Goal: Task Accomplishment & Management: Manage account settings

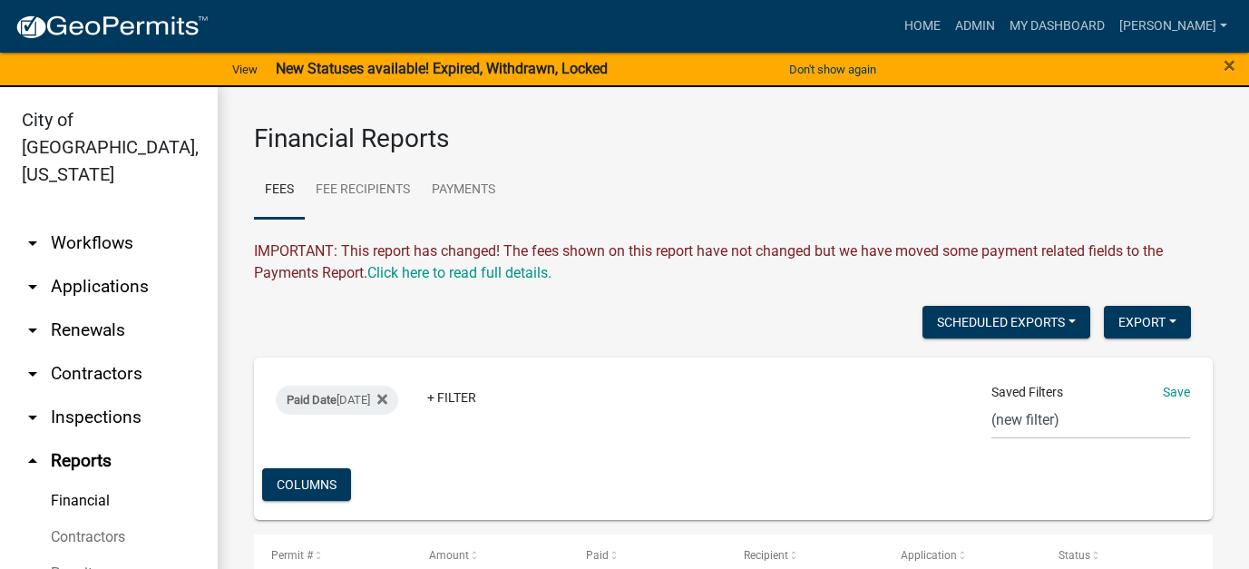
select select "0: null"
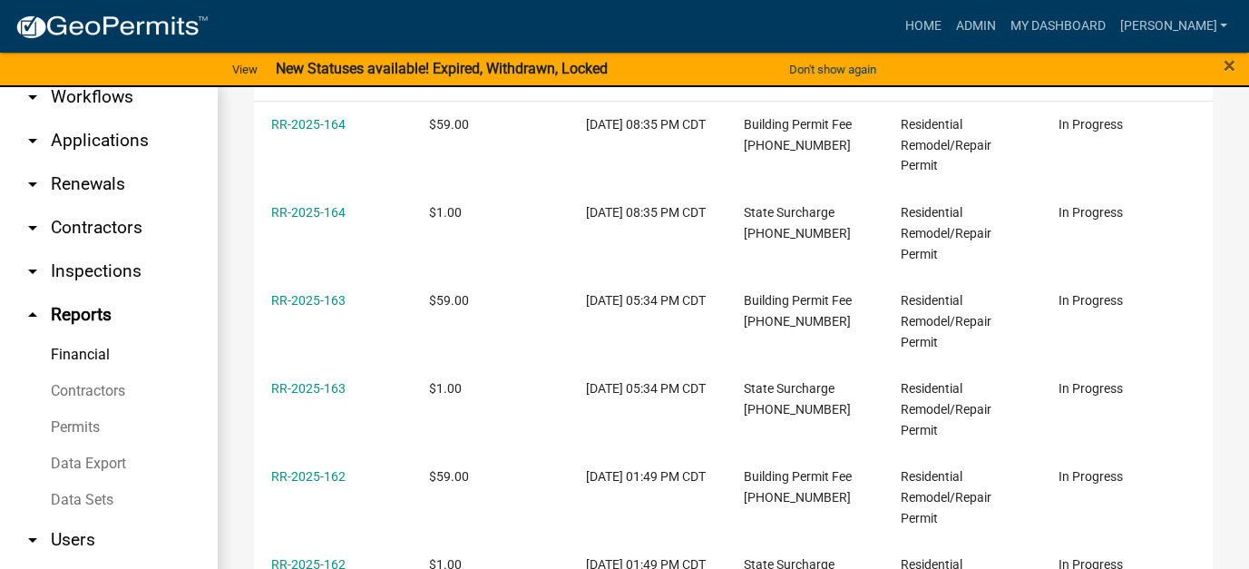
click at [95, 119] on link "arrow_drop_down Applications" at bounding box center [109, 141] width 218 height 44
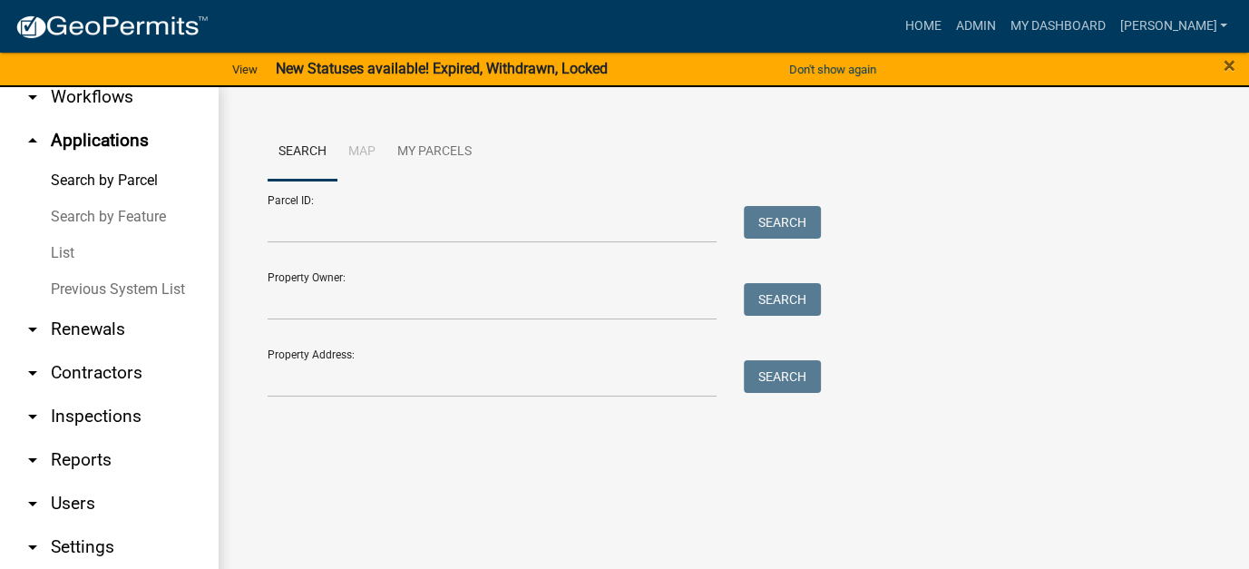
click at [59, 235] on link "List" at bounding box center [109, 253] width 218 height 36
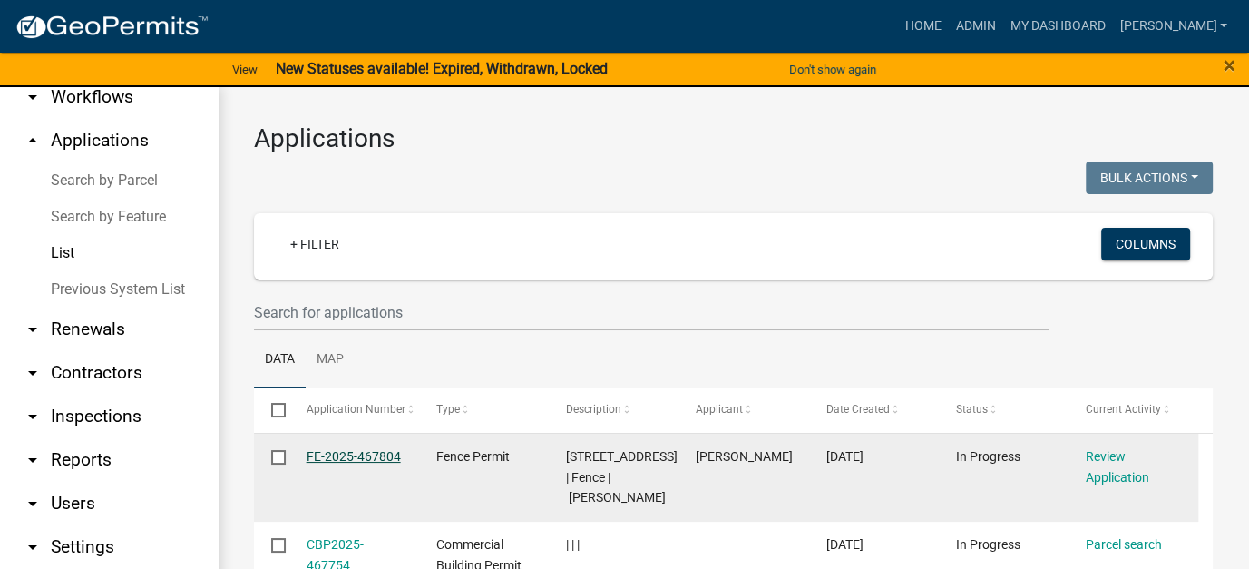
click at [362, 454] on link "FE-2025-467804" at bounding box center [353, 456] width 94 height 15
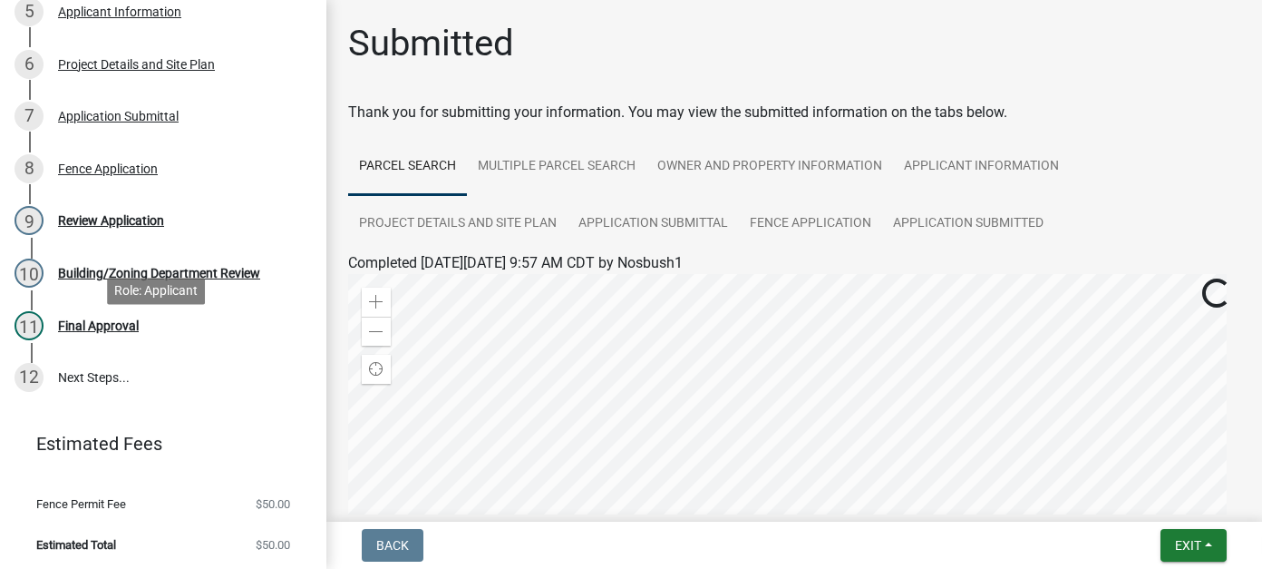
scroll to position [441, 0]
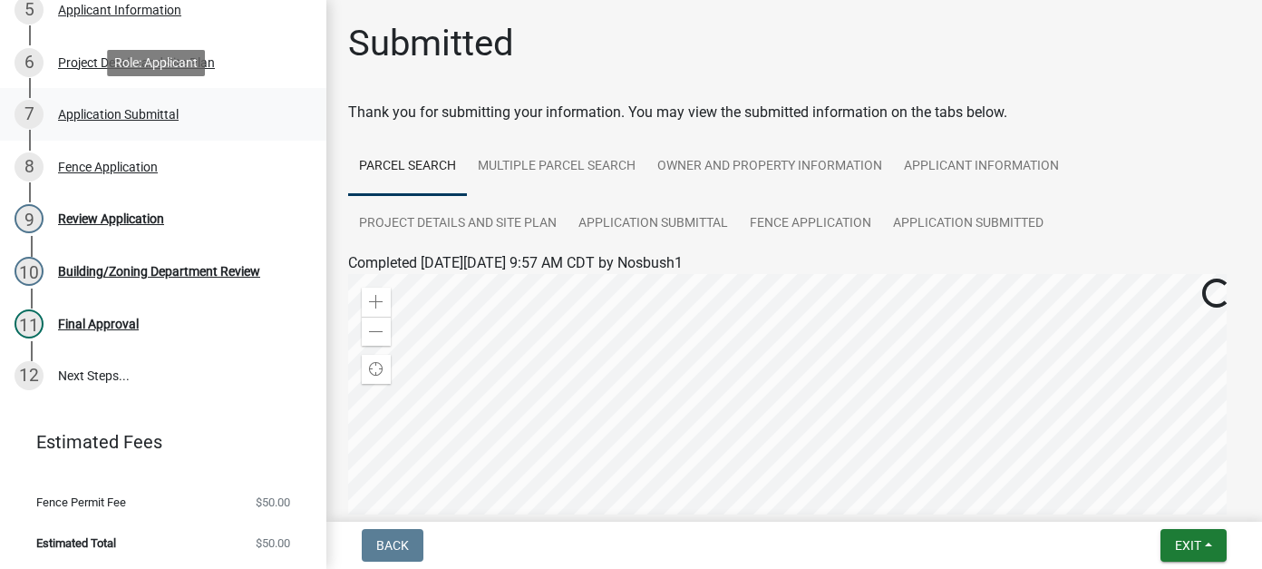
click at [142, 117] on div "Application Submittal" at bounding box center [118, 114] width 121 height 13
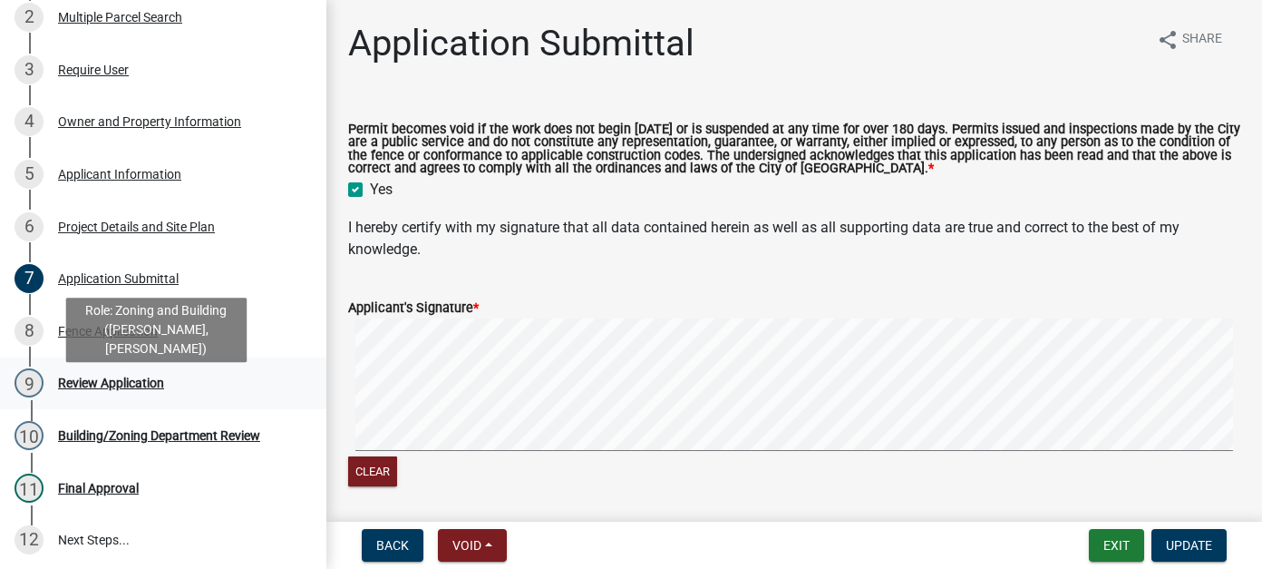
scroll to position [259, 0]
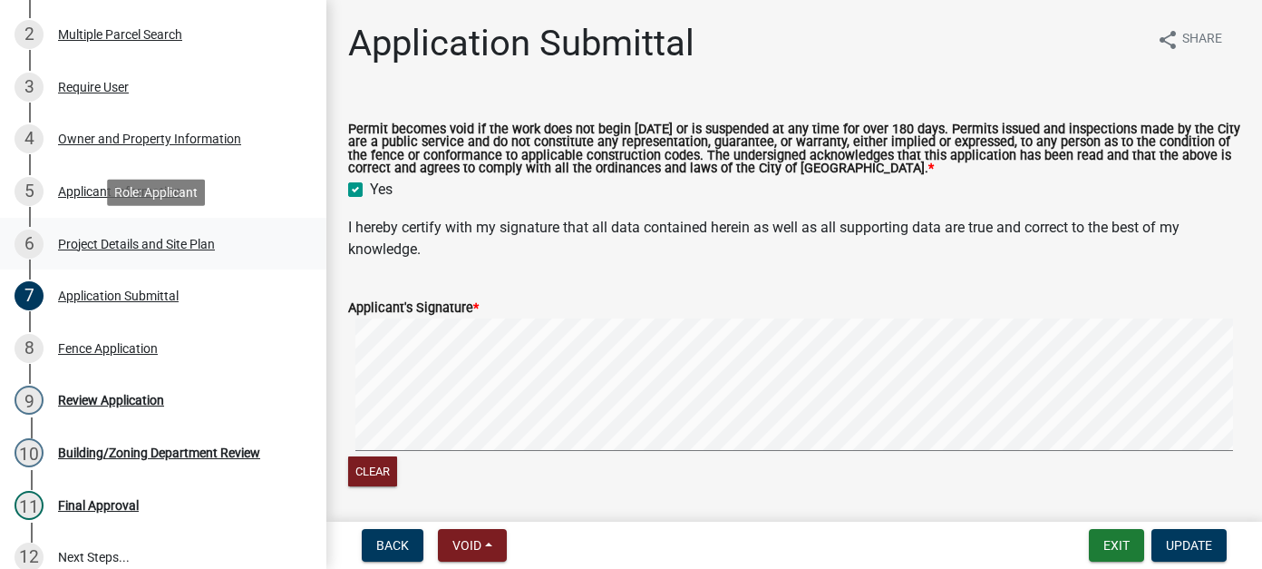
click at [155, 238] on div "Project Details and Site Plan" at bounding box center [136, 244] width 157 height 13
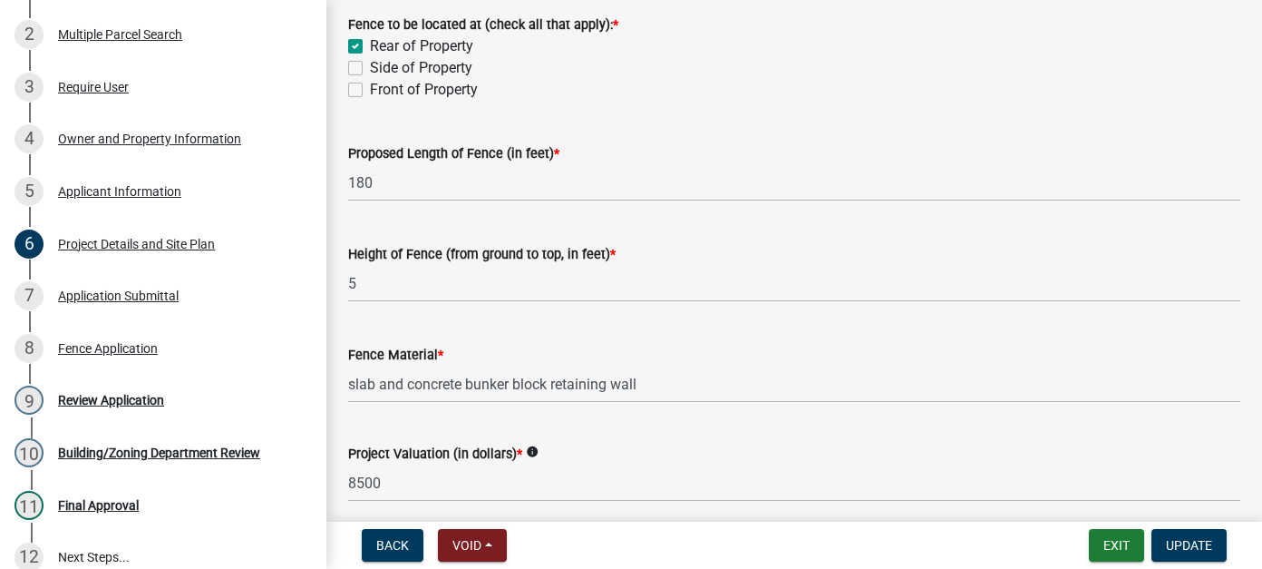
scroll to position [181, 0]
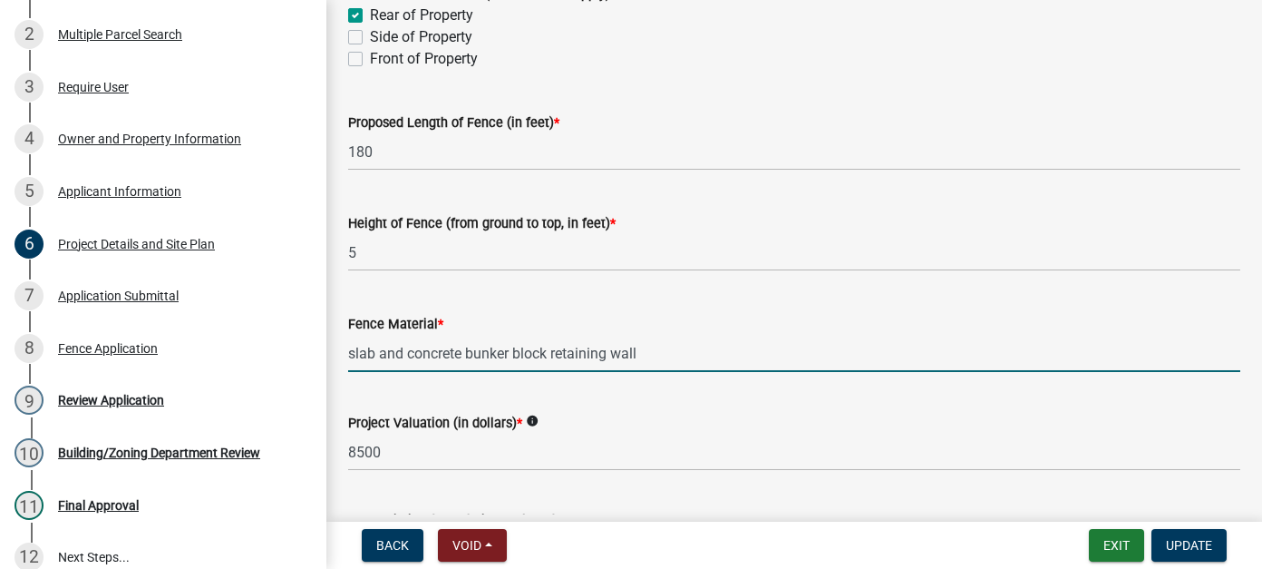
click at [639, 353] on input "slab and concrete bunker block retaining wall" at bounding box center [794, 353] width 892 height 37
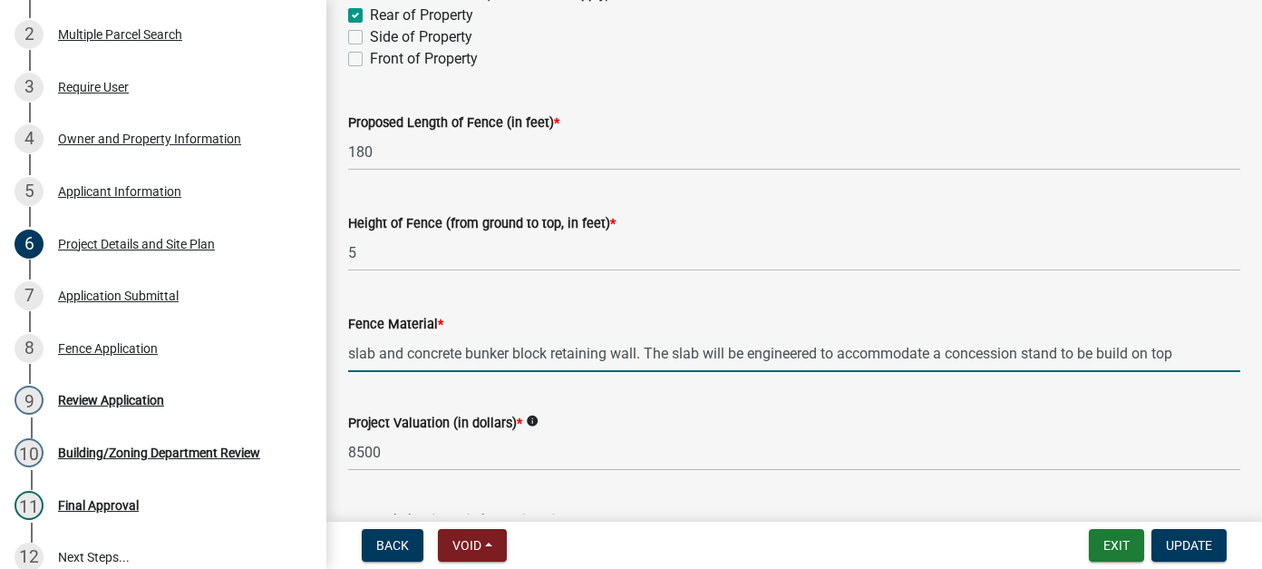
click at [952, 350] on input "slab and concrete bunker block retaining wall. The slab will be engineered to a…" at bounding box center [794, 353] width 892 height 37
click at [951, 355] on input "slab and concrete bunker block retaining wall. The slab will be engineered to a…" at bounding box center [794, 353] width 892 height 37
click at [354, 347] on input "slab and concrete bunker block retaining wall. The slab will be engineered to a…" at bounding box center [794, 353] width 892 height 37
drag, startPoint x: 675, startPoint y: 349, endPoint x: 1260, endPoint y: 349, distance: 585.8
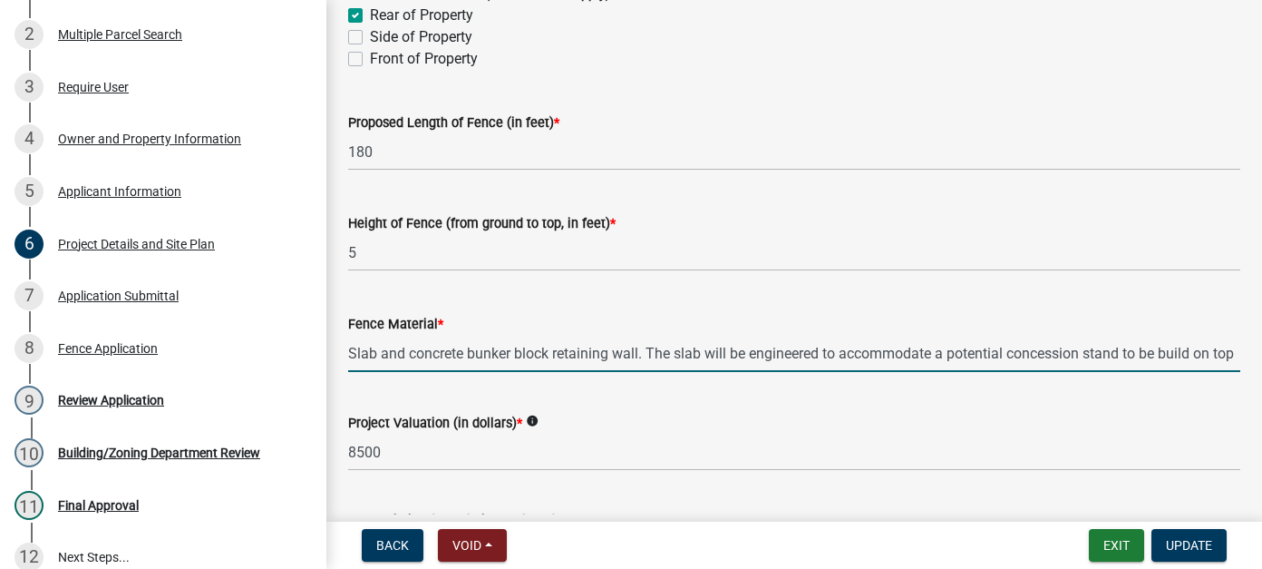
click at [1248, 349] on main "Project Details and Site Plan share Share Residential Fences - Facts and Inform…" at bounding box center [794, 257] width 936 height 514
click at [1225, 353] on input "Slab and concrete bunker block retaining wall. The slab will be engineered to a…" at bounding box center [794, 353] width 892 height 37
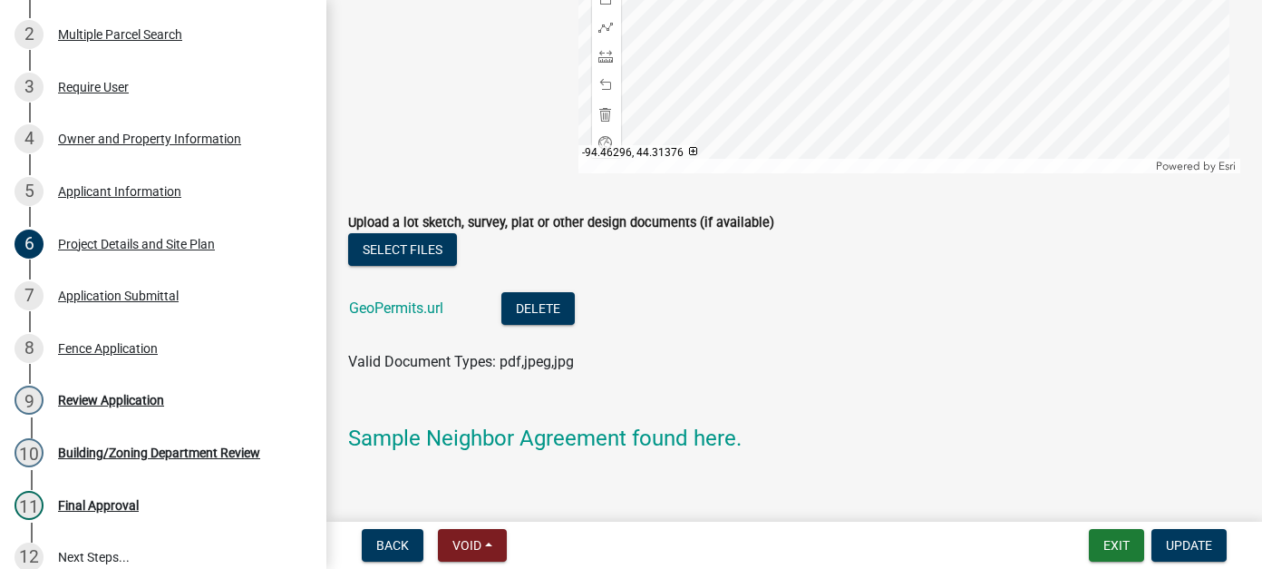
scroll to position [1995, 0]
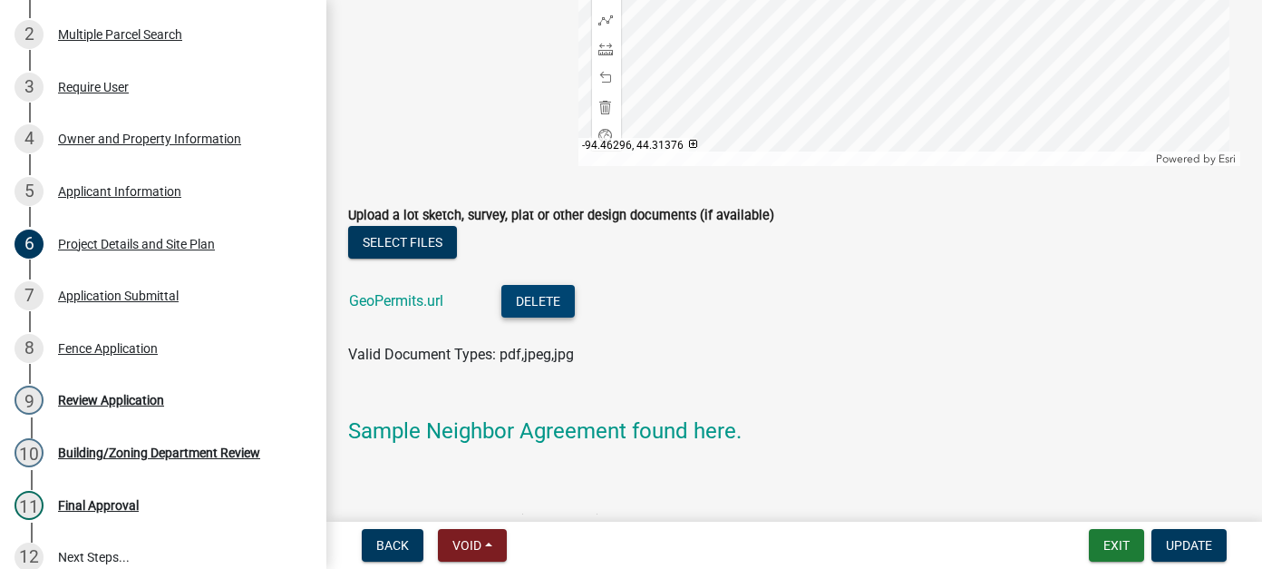
type input "Slab and concrete bunker block retaining wall. The slab will be engineered to a…"
click at [511, 302] on button "Delete" at bounding box center [537, 301] width 73 height 33
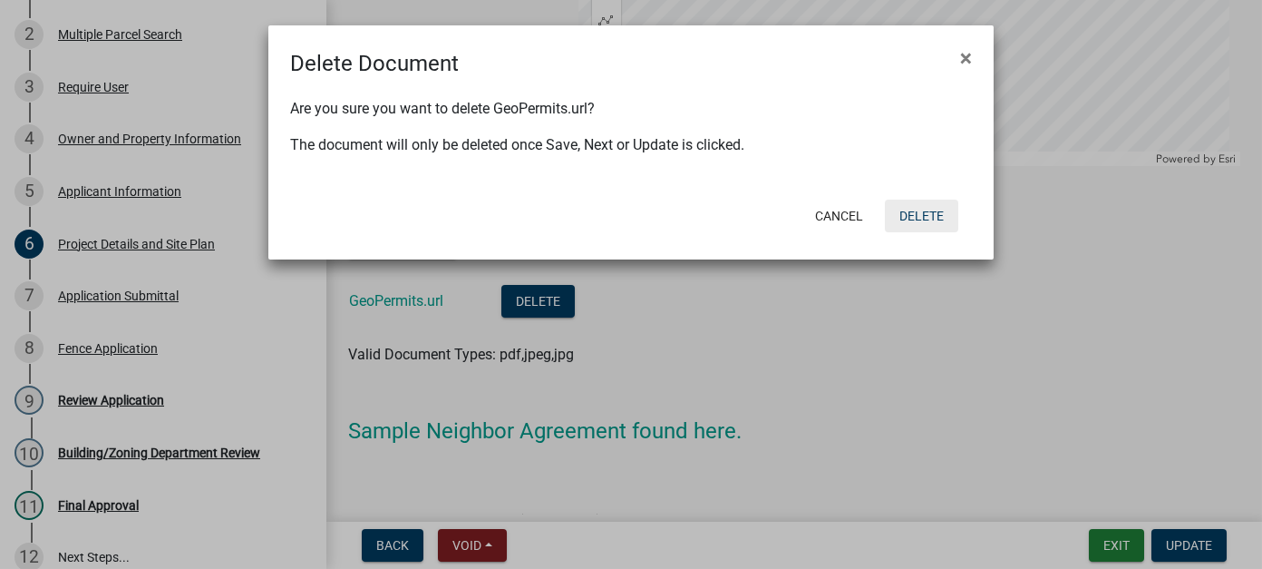
click at [924, 202] on button "Delete" at bounding box center [921, 215] width 73 height 33
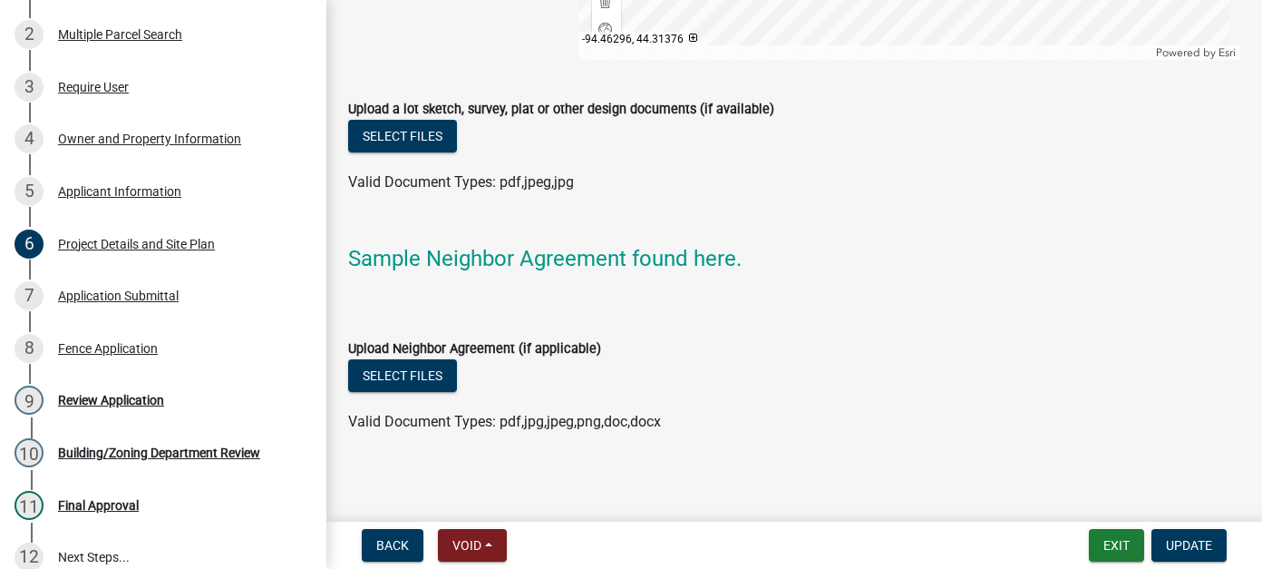
scroll to position [2105, 0]
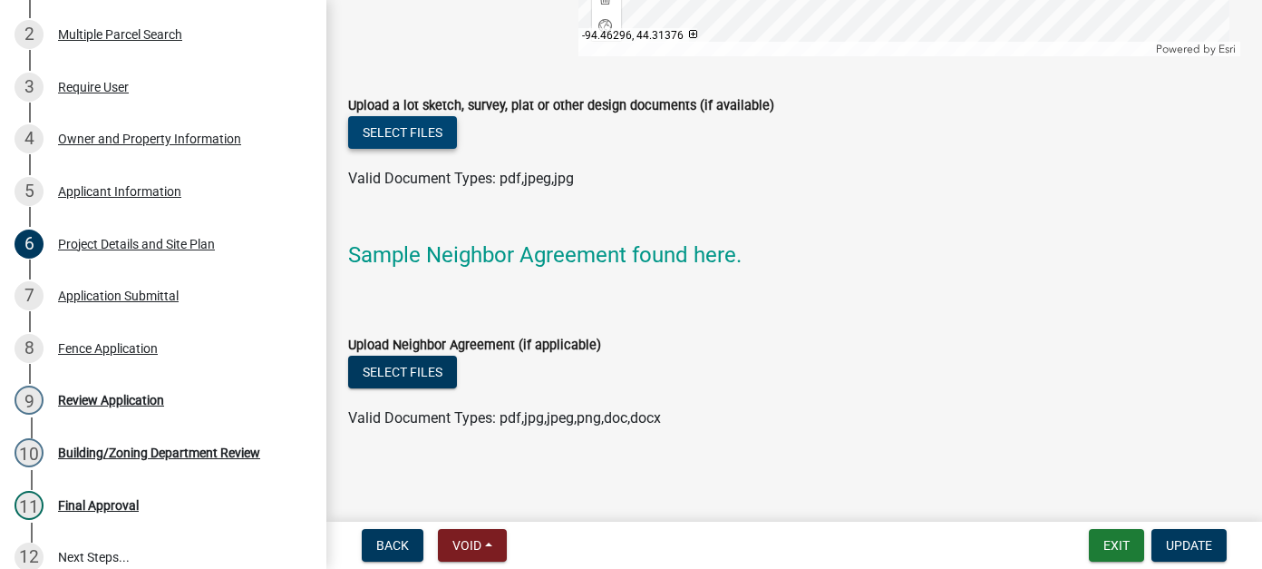
click at [383, 123] on button "Select files" at bounding box center [402, 132] width 109 height 33
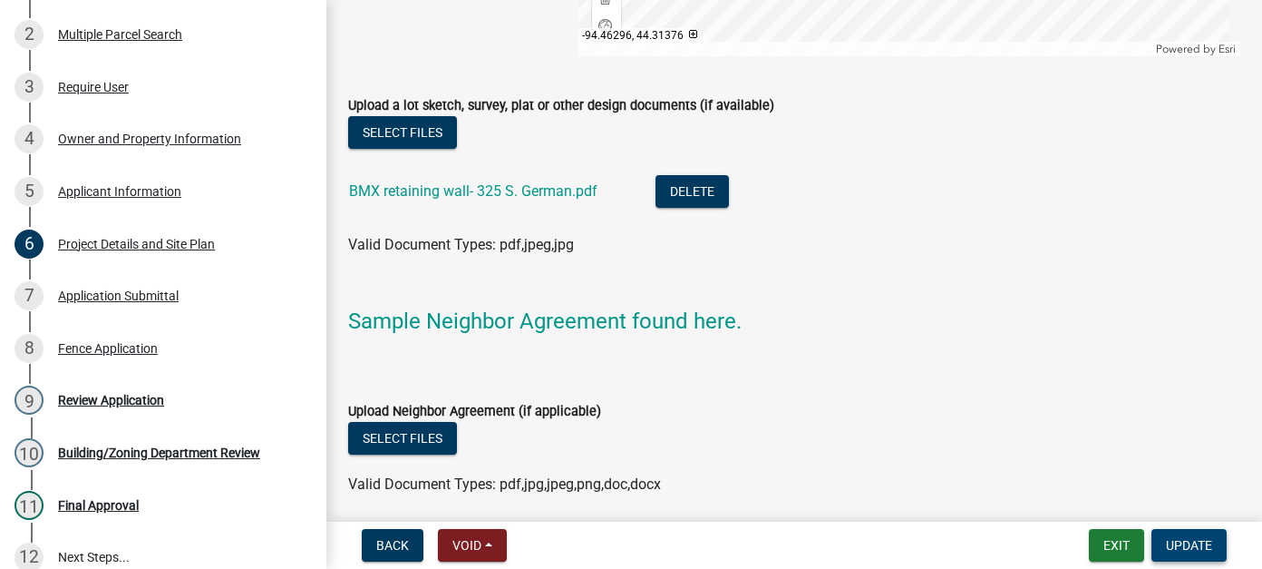
click at [1189, 547] on span "Update" at bounding box center [1189, 545] width 46 height 15
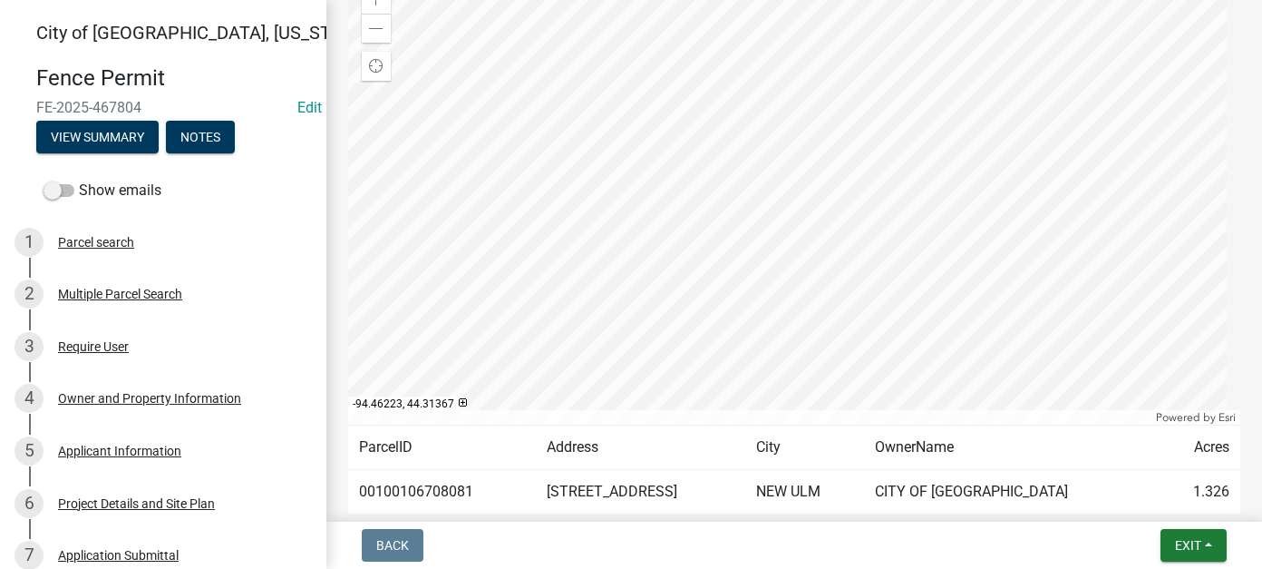
scroll to position [408, 0]
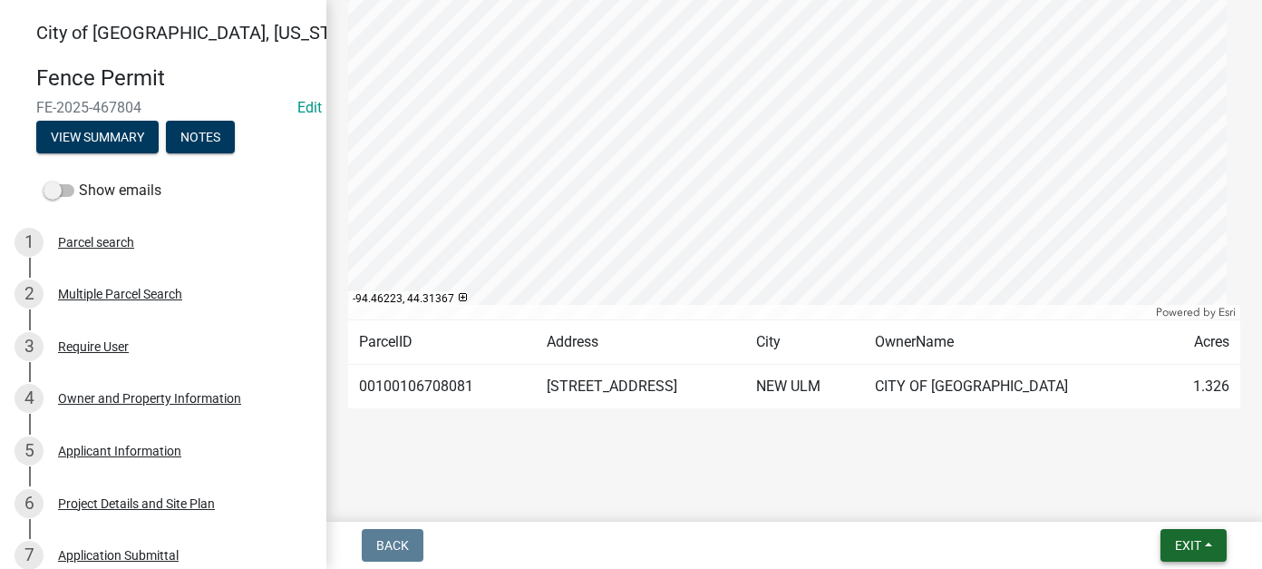
click at [1189, 534] on button "Exit" at bounding box center [1194, 545] width 66 height 33
click at [1163, 503] on button "Save & Exit" at bounding box center [1154, 498] width 145 height 44
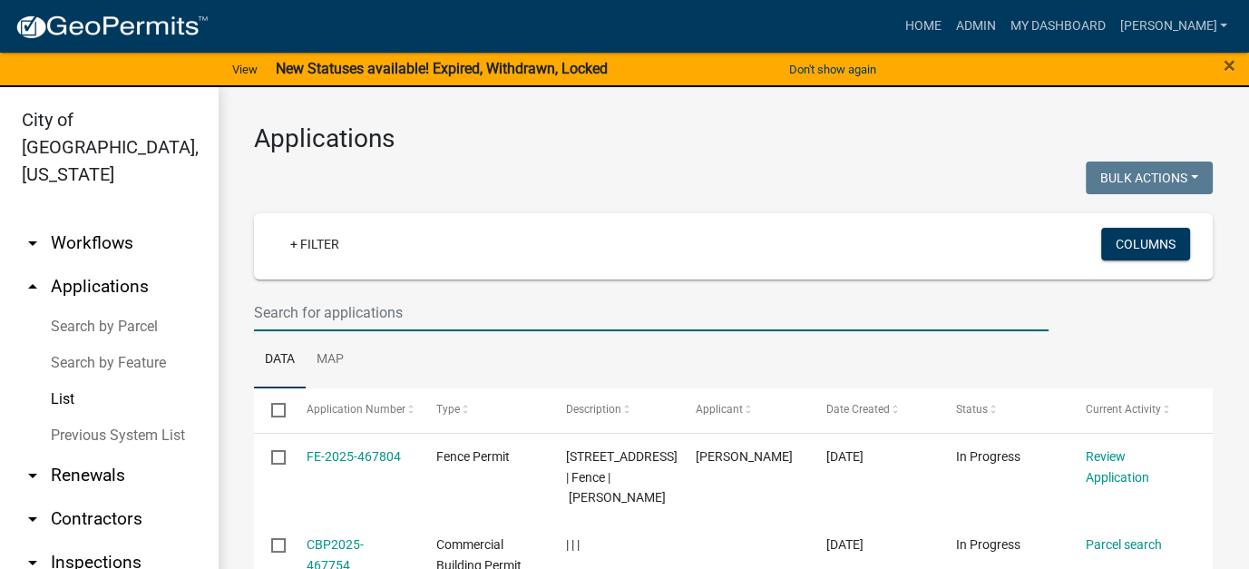
click at [367, 309] on input "text" at bounding box center [651, 312] width 794 height 37
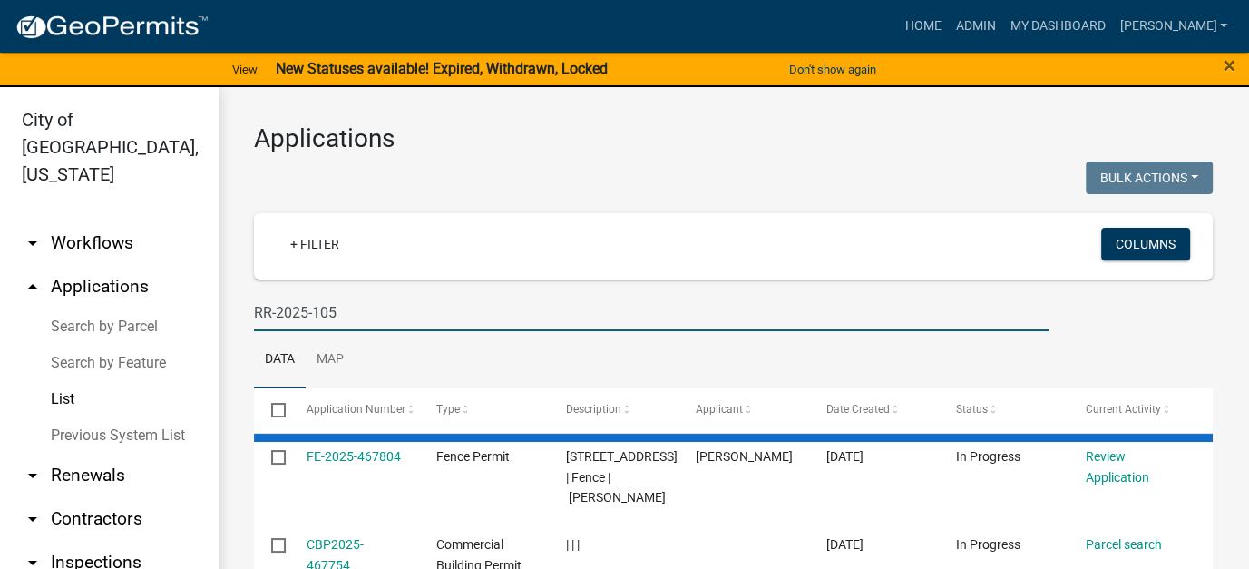
type input "RR-2025-105"
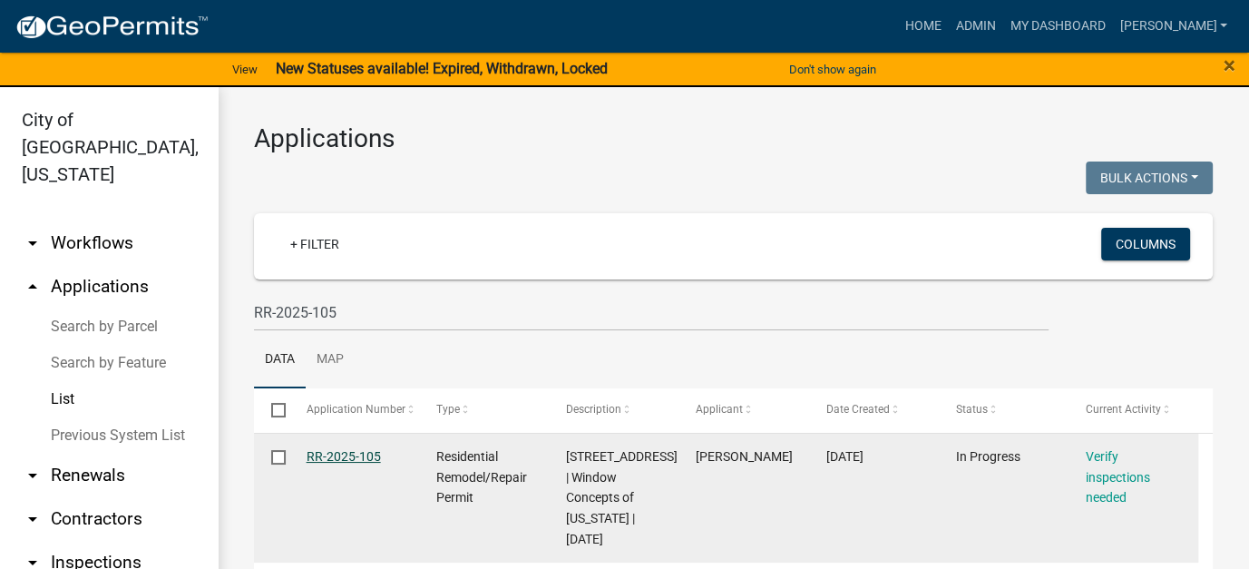
click at [346, 458] on link "RR-2025-105" at bounding box center [343, 456] width 74 height 15
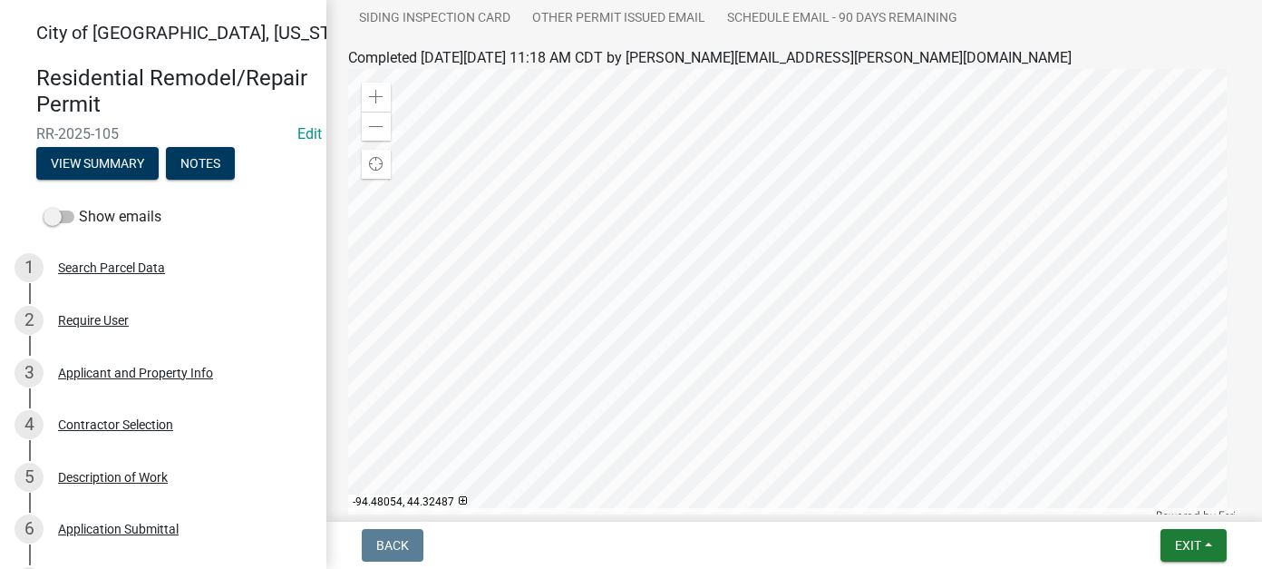
scroll to position [272, 0]
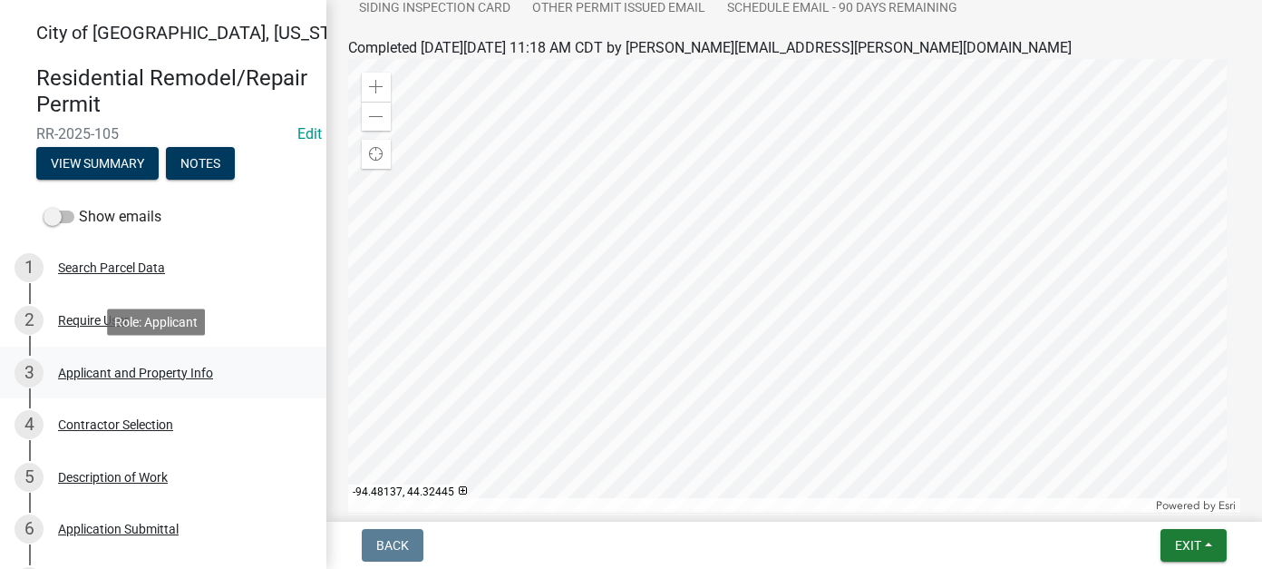
click at [100, 371] on div "Applicant and Property Info" at bounding box center [135, 372] width 155 height 13
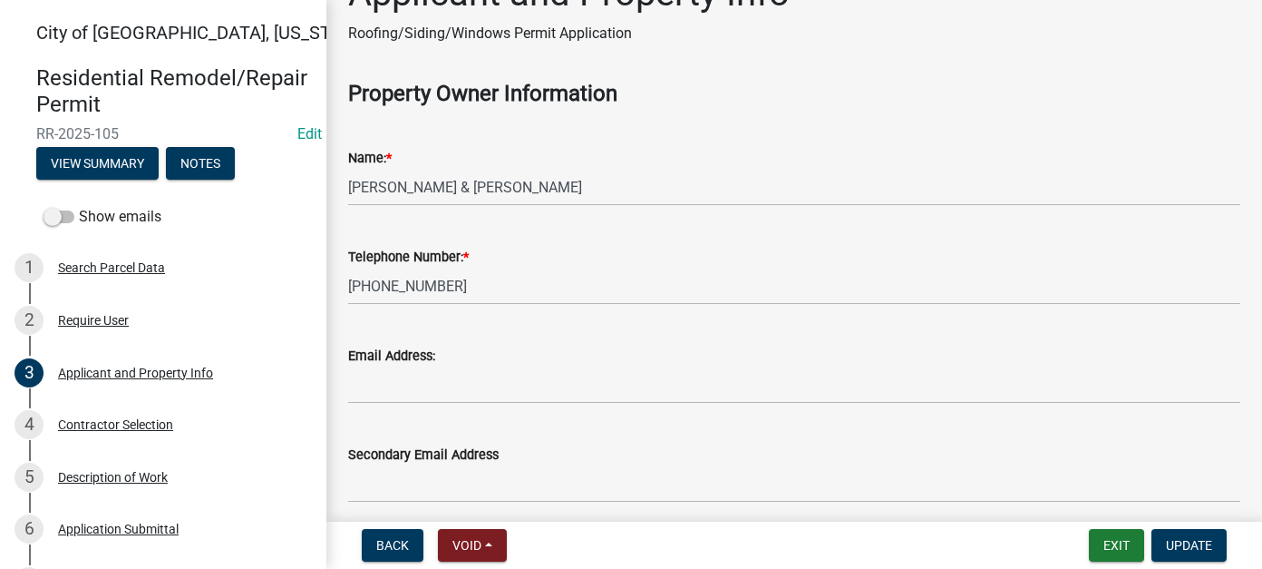
scroll to position [91, 0]
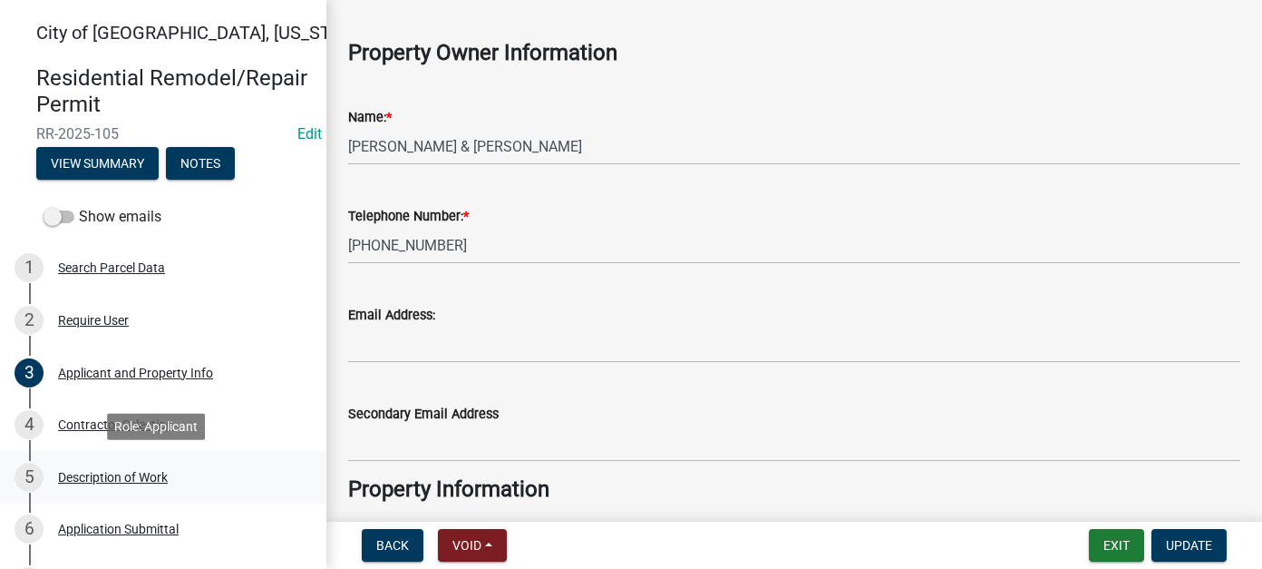
click at [155, 473] on div "Description of Work" at bounding box center [113, 477] width 110 height 13
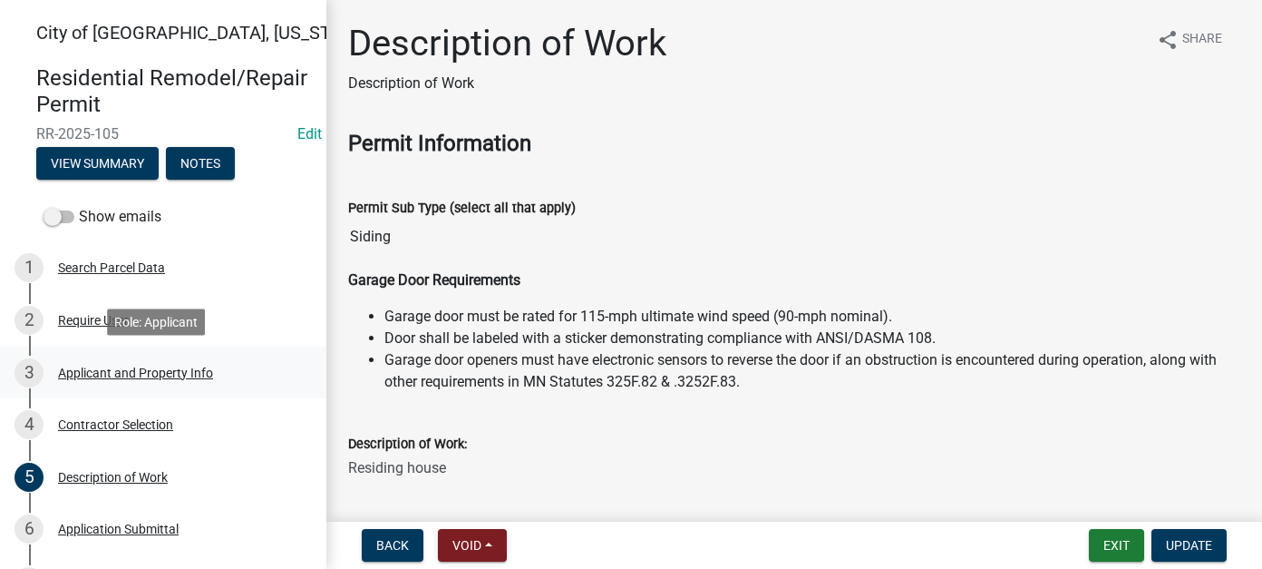
click at [99, 369] on div "Applicant and Property Info" at bounding box center [135, 372] width 155 height 13
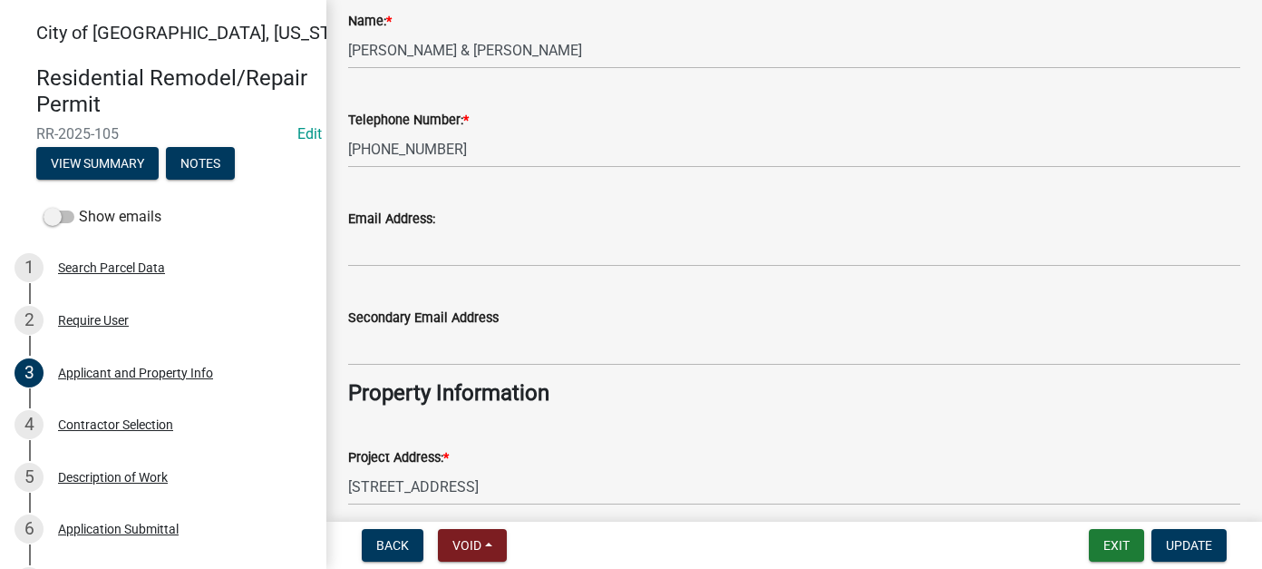
scroll to position [272, 0]
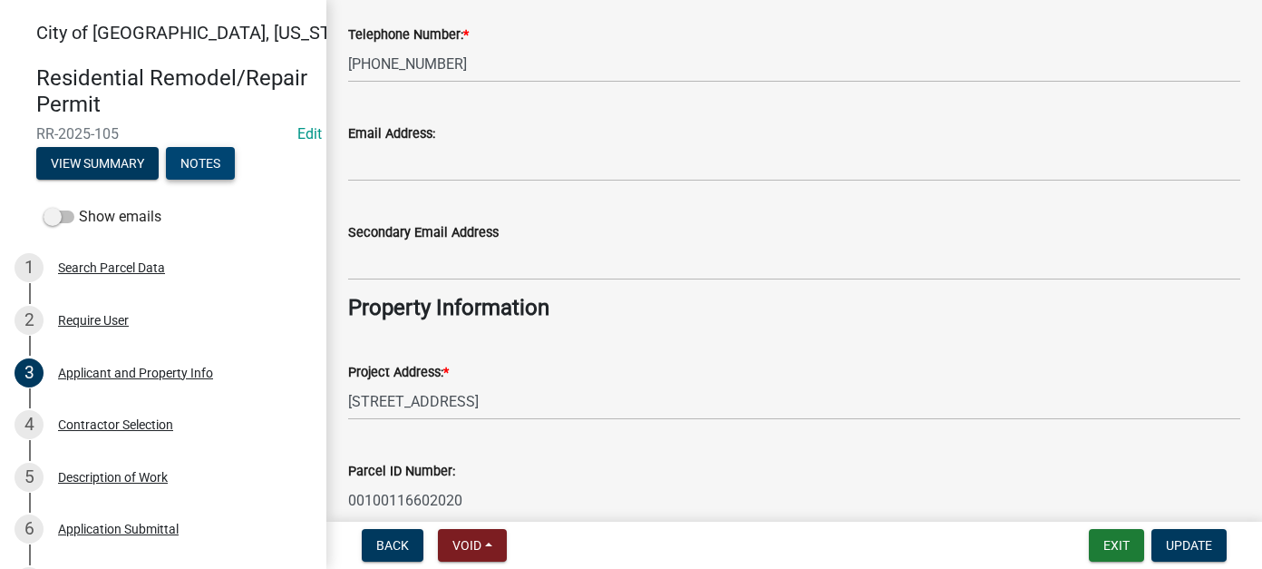
click at [224, 163] on button "Notes" at bounding box center [200, 163] width 69 height 33
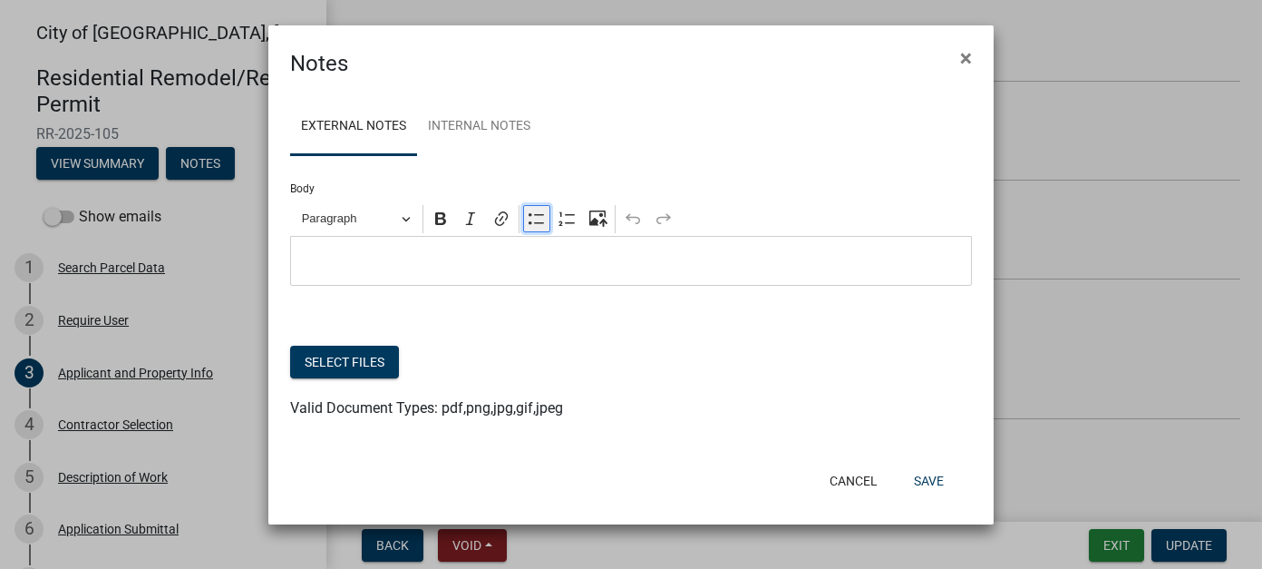
click at [530, 221] on icon "Editor toolbar" at bounding box center [537, 218] width 18 height 18
click at [519, 269] on span "[DATE]- Called [PERSON_NAME]" at bounding box center [649, 261] width 627 height 22
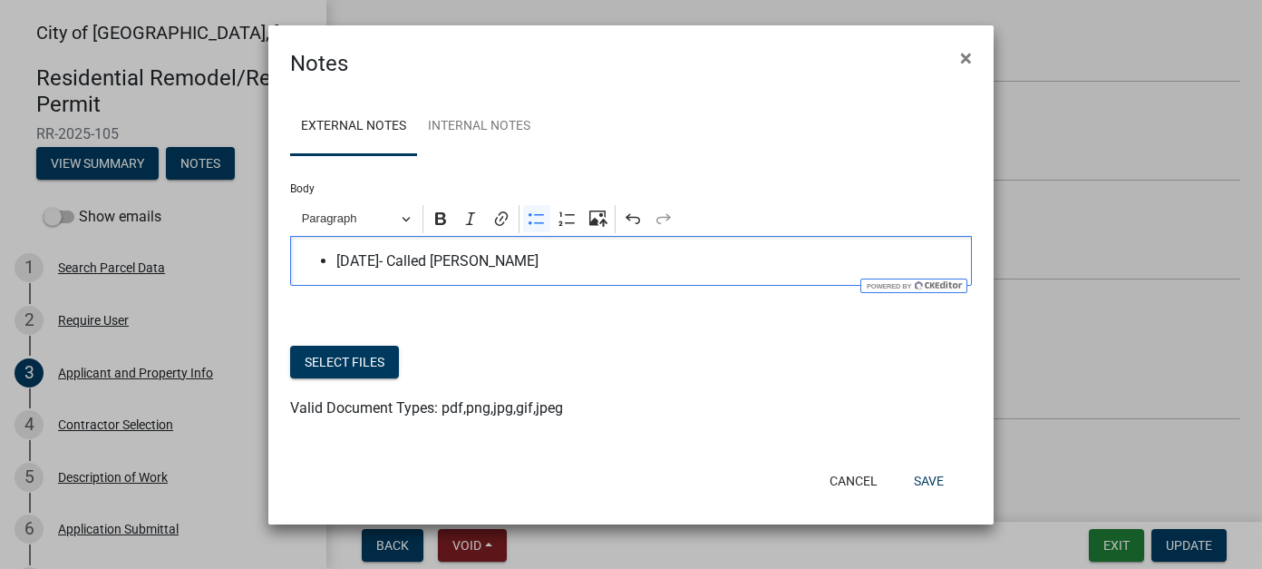
click at [397, 261] on span "[DATE]- Called [PERSON_NAME]" at bounding box center [649, 261] width 627 height 22
click at [901, 261] on span "[DATE]- [PERSON_NAME] emailed stating project is complete. Called [PERSON_NAME]" at bounding box center [649, 261] width 627 height 22
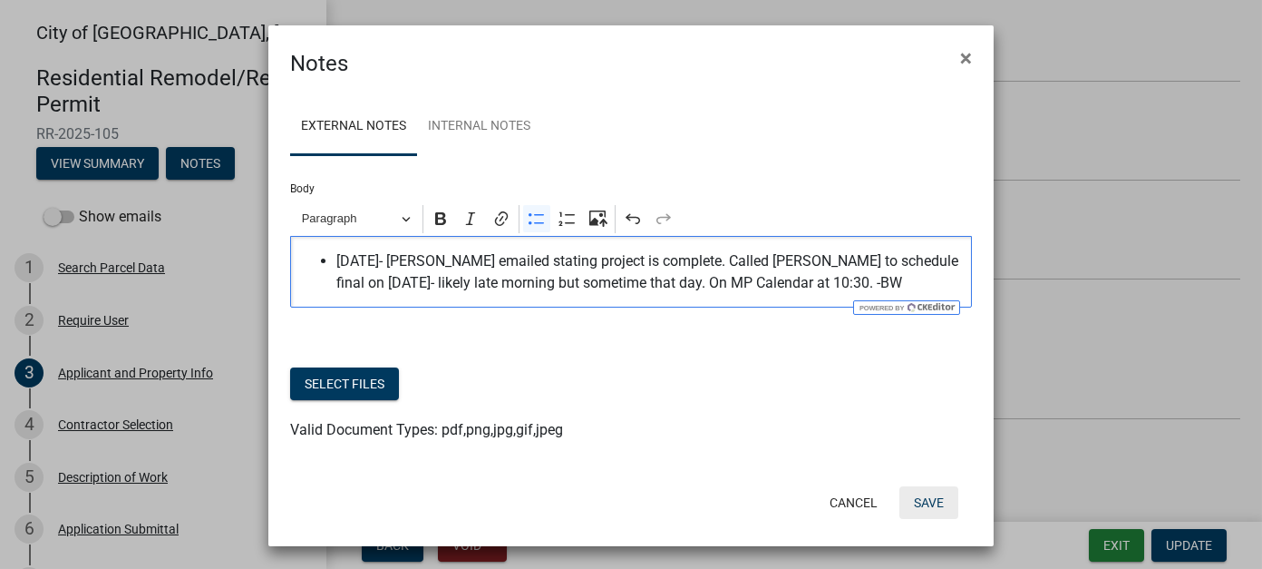
click at [929, 503] on button "Save" at bounding box center [929, 502] width 59 height 33
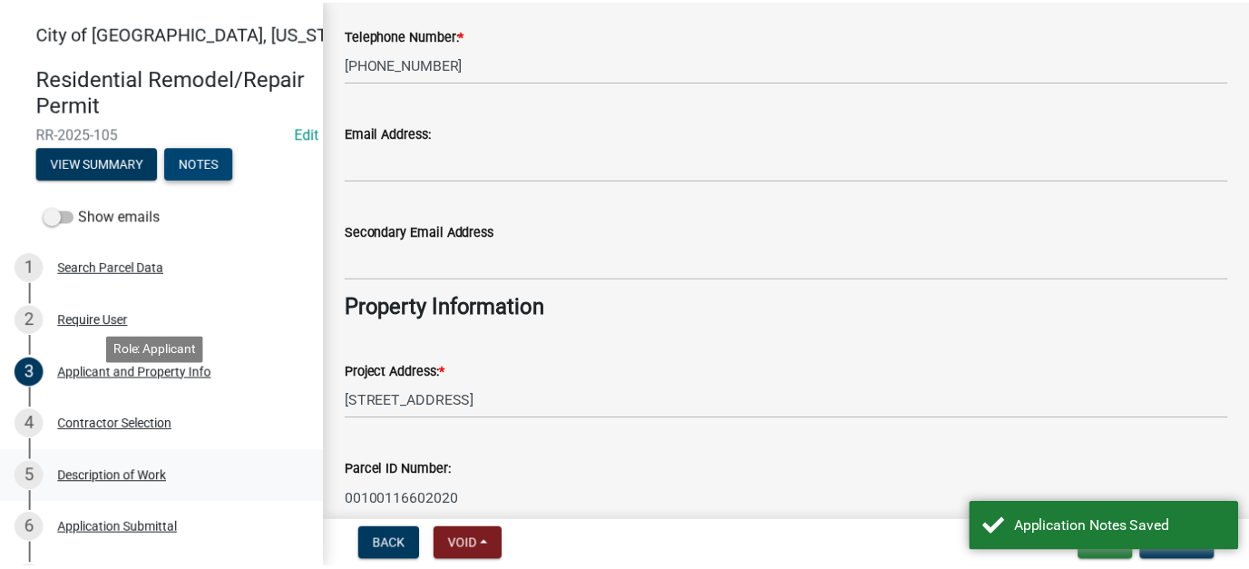
scroll to position [363, 0]
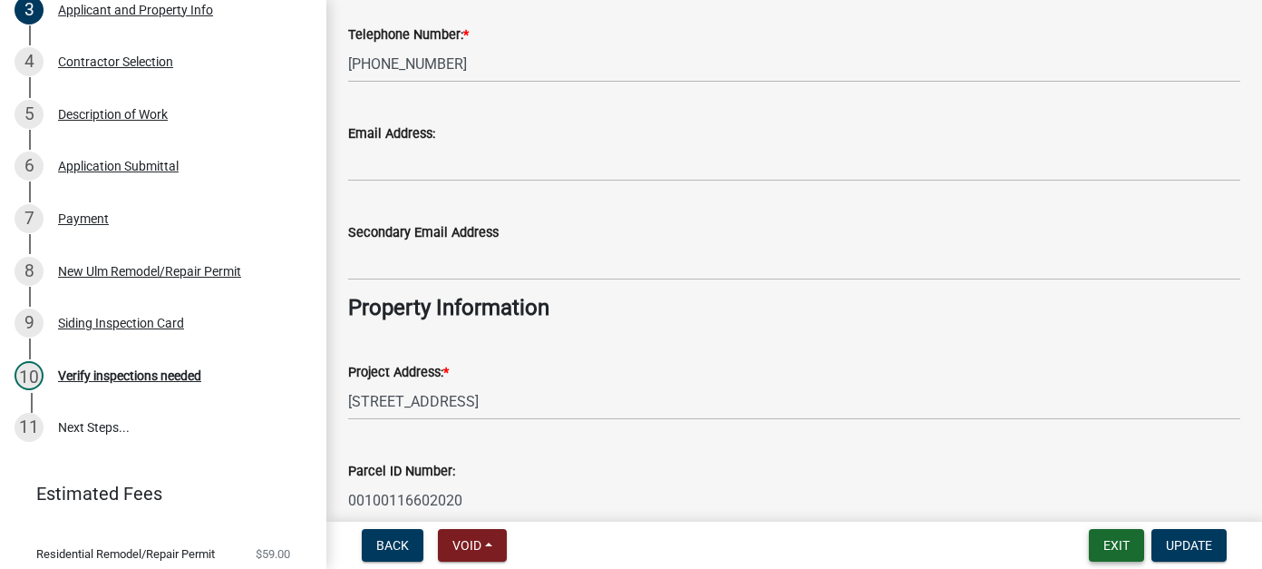
click at [1121, 547] on button "Exit" at bounding box center [1116, 545] width 55 height 33
